Goal: Information Seeking & Learning: Learn about a topic

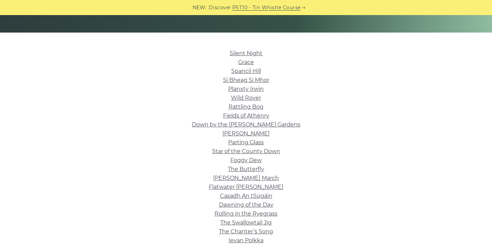
scroll to position [152, 0]
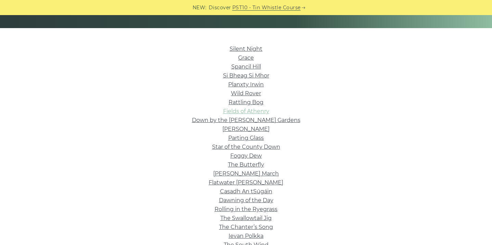
click at [234, 109] on link "Fields of Athenry" at bounding box center [246, 111] width 46 height 6
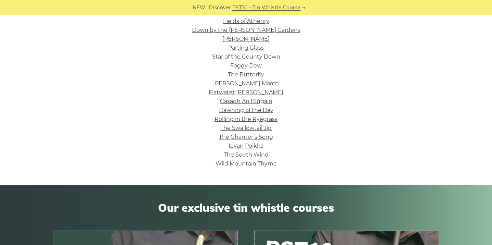
scroll to position [217, 0]
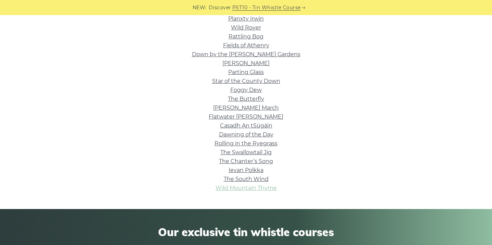
click at [254, 188] on link "Wild Mountain Thyme" at bounding box center [245, 187] width 61 height 6
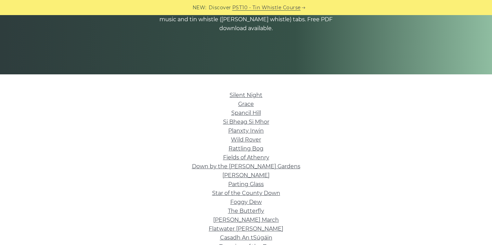
scroll to position [106, 0]
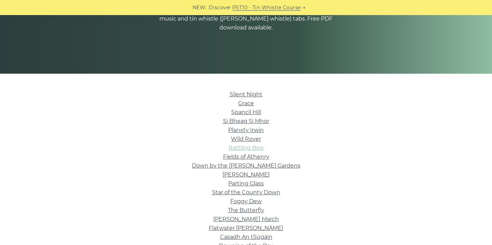
click at [243, 150] on link "Rattling Bog" at bounding box center [245, 147] width 35 height 6
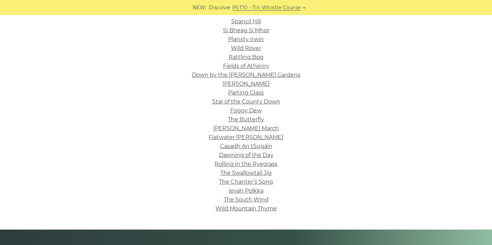
scroll to position [0, 0]
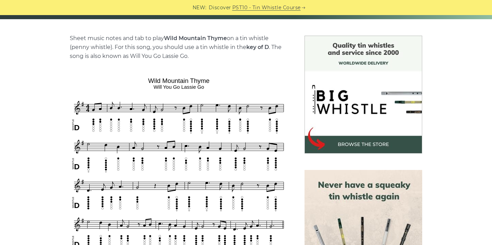
scroll to position [161, 0]
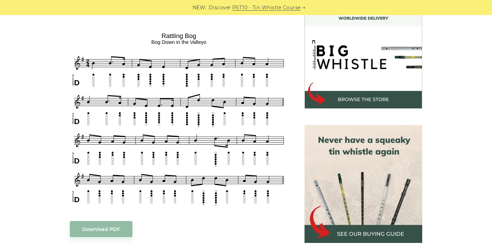
scroll to position [210, 0]
